Goal: Transaction & Acquisition: Obtain resource

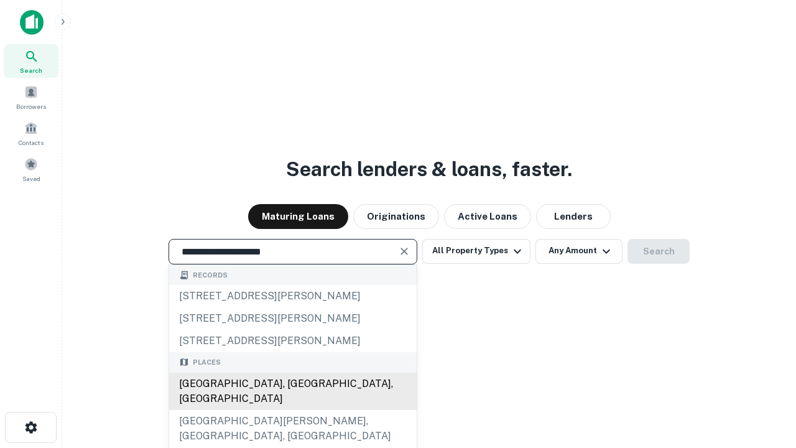
click at [292, 410] on div "Santa Monica, CA, USA" at bounding box center [292, 390] width 247 height 37
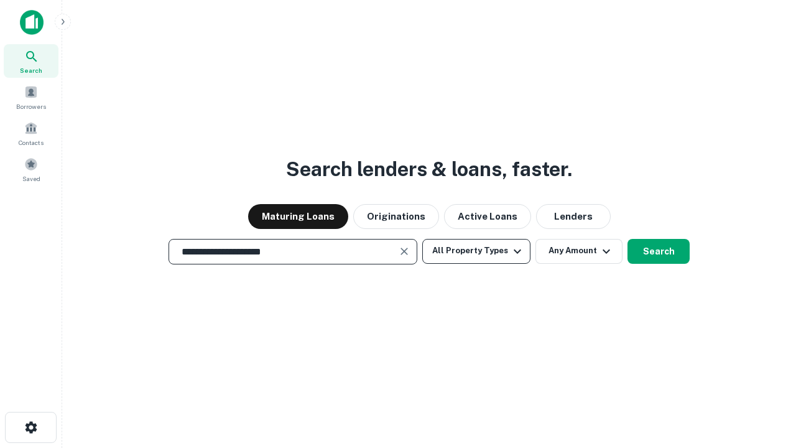
type input "**********"
click at [476, 251] on button "All Property Types" at bounding box center [476, 251] width 108 height 25
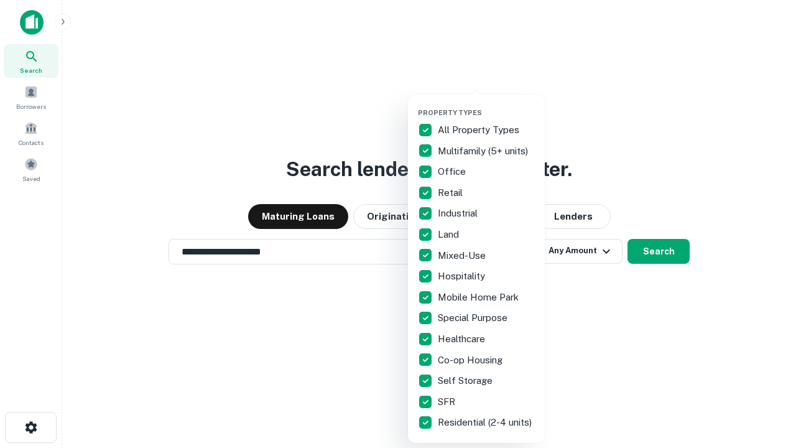
click at [486, 104] on button "button" at bounding box center [486, 104] width 137 height 1
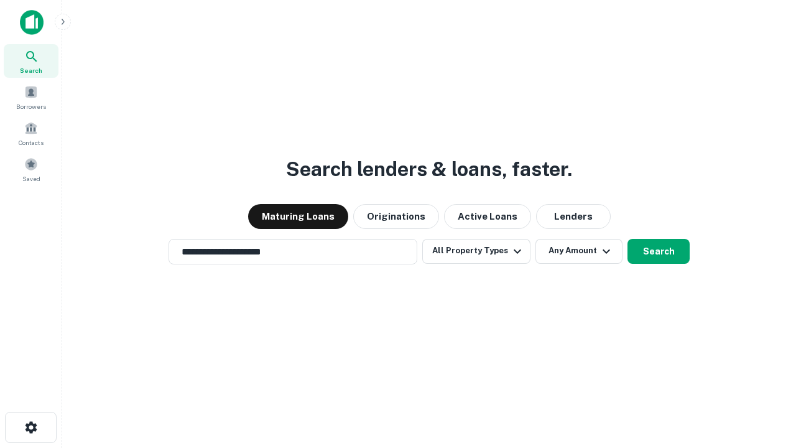
scroll to position [7, 150]
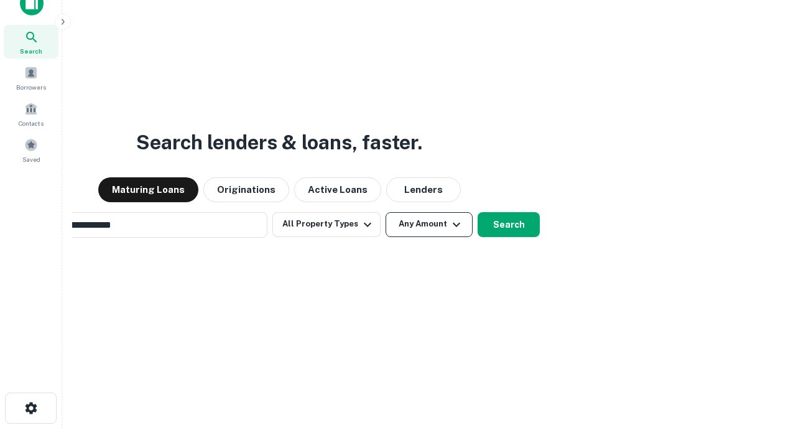
click at [386, 212] on button "Any Amount" at bounding box center [429, 224] width 87 height 25
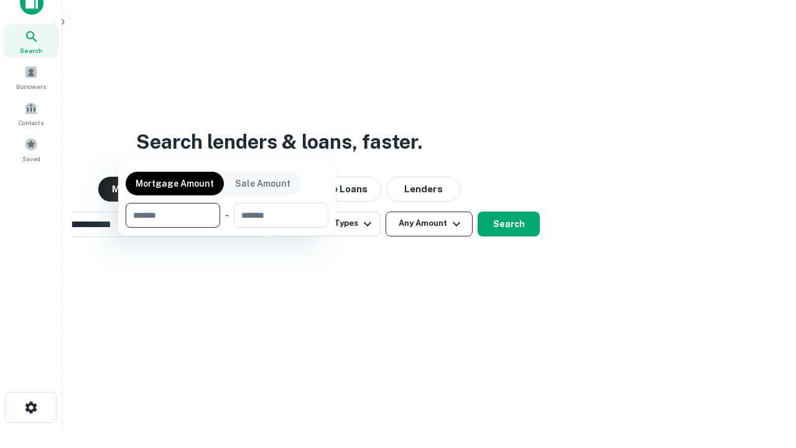
scroll to position [90, 352]
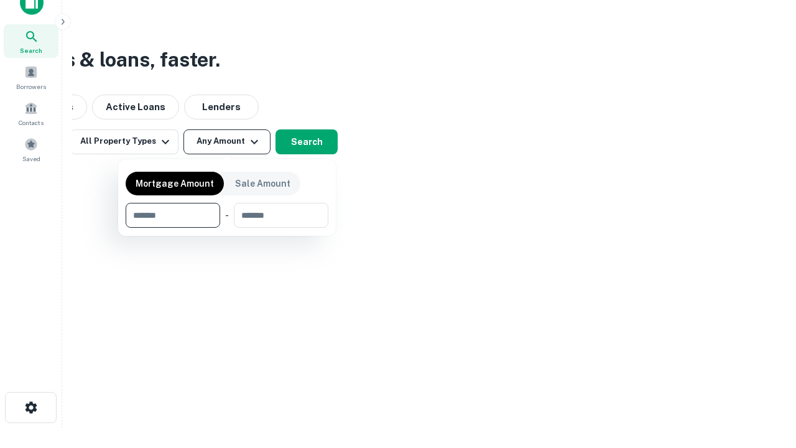
type input "*******"
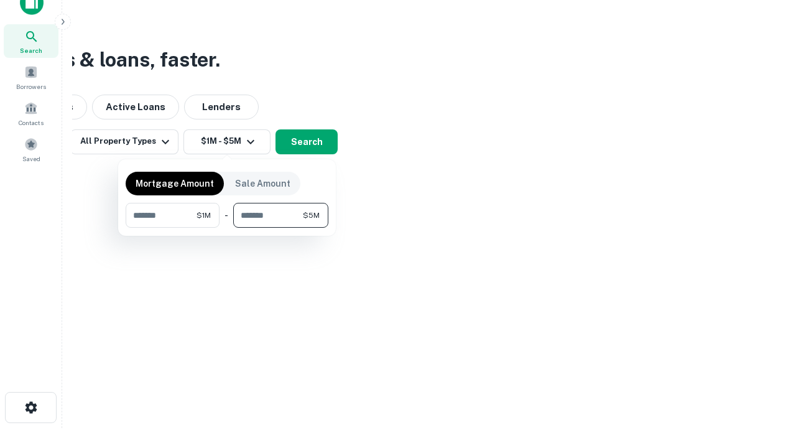
type input "*******"
click at [227, 228] on button "button" at bounding box center [227, 228] width 203 height 1
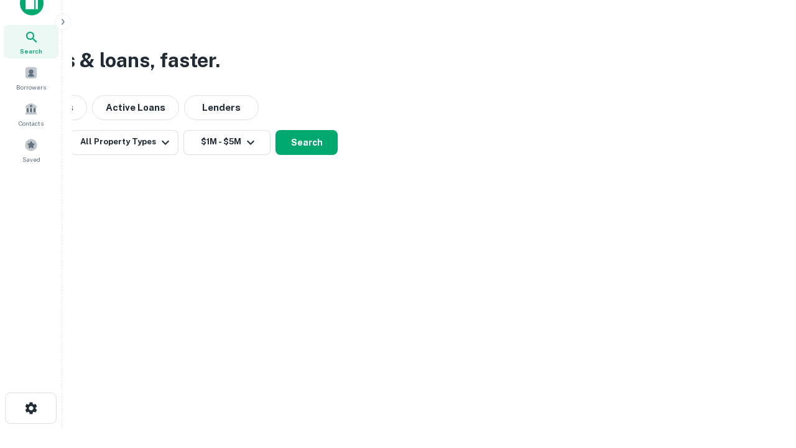
scroll to position [7, 229]
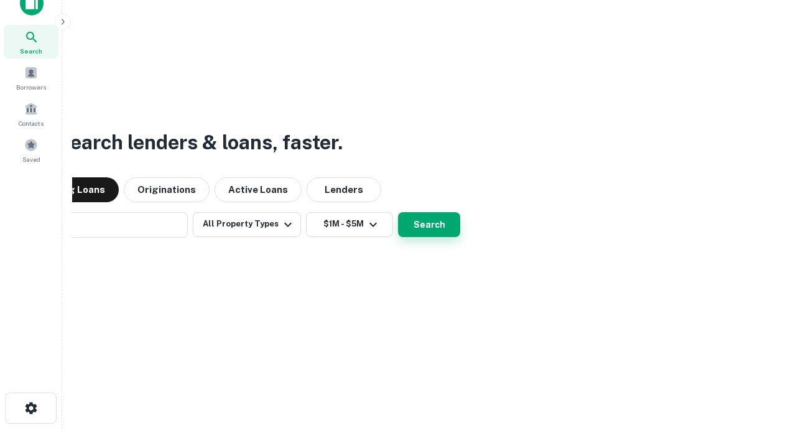
click at [398, 212] on button "Search" at bounding box center [429, 224] width 62 height 25
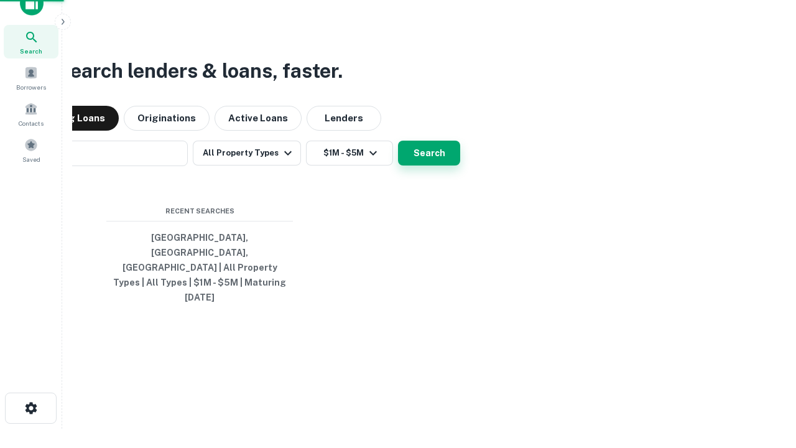
scroll to position [33, 352]
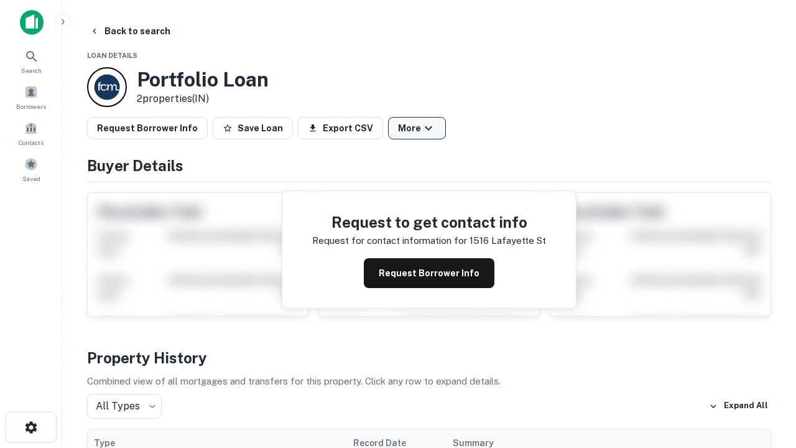
click at [417, 128] on button "More" at bounding box center [417, 128] width 58 height 22
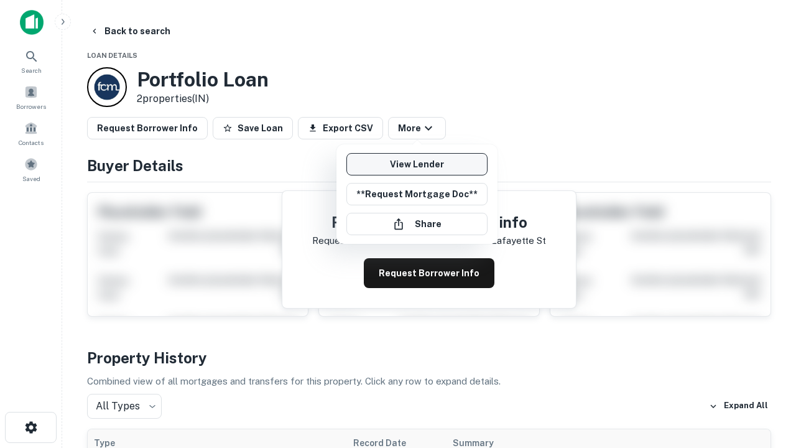
click at [417, 164] on link "View Lender" at bounding box center [416, 164] width 141 height 22
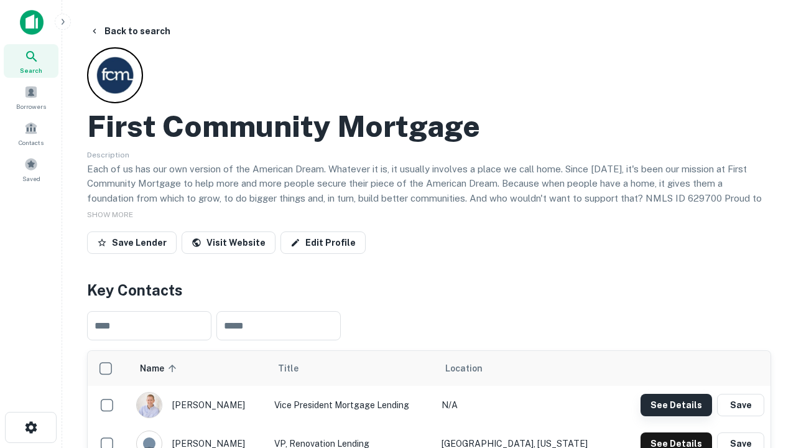
click at [676, 404] on button "See Details" at bounding box center [676, 405] width 72 height 22
click at [30, 427] on icon "button" at bounding box center [31, 427] width 15 height 15
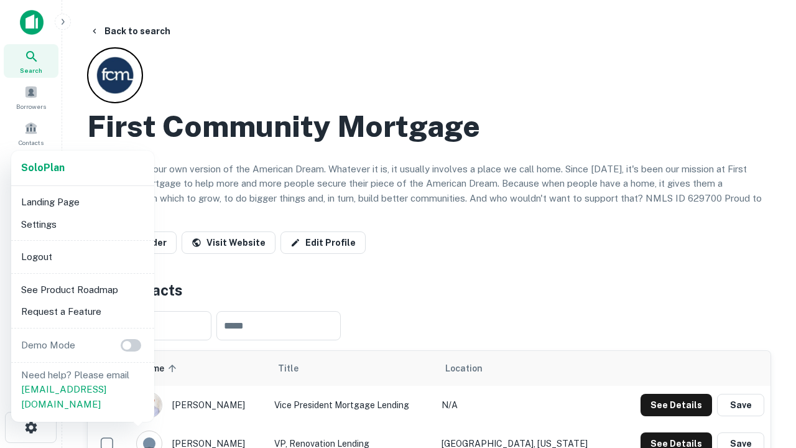
click at [82, 256] on li "Logout" at bounding box center [82, 257] width 133 height 22
